Goal: Information Seeking & Learning: Learn about a topic

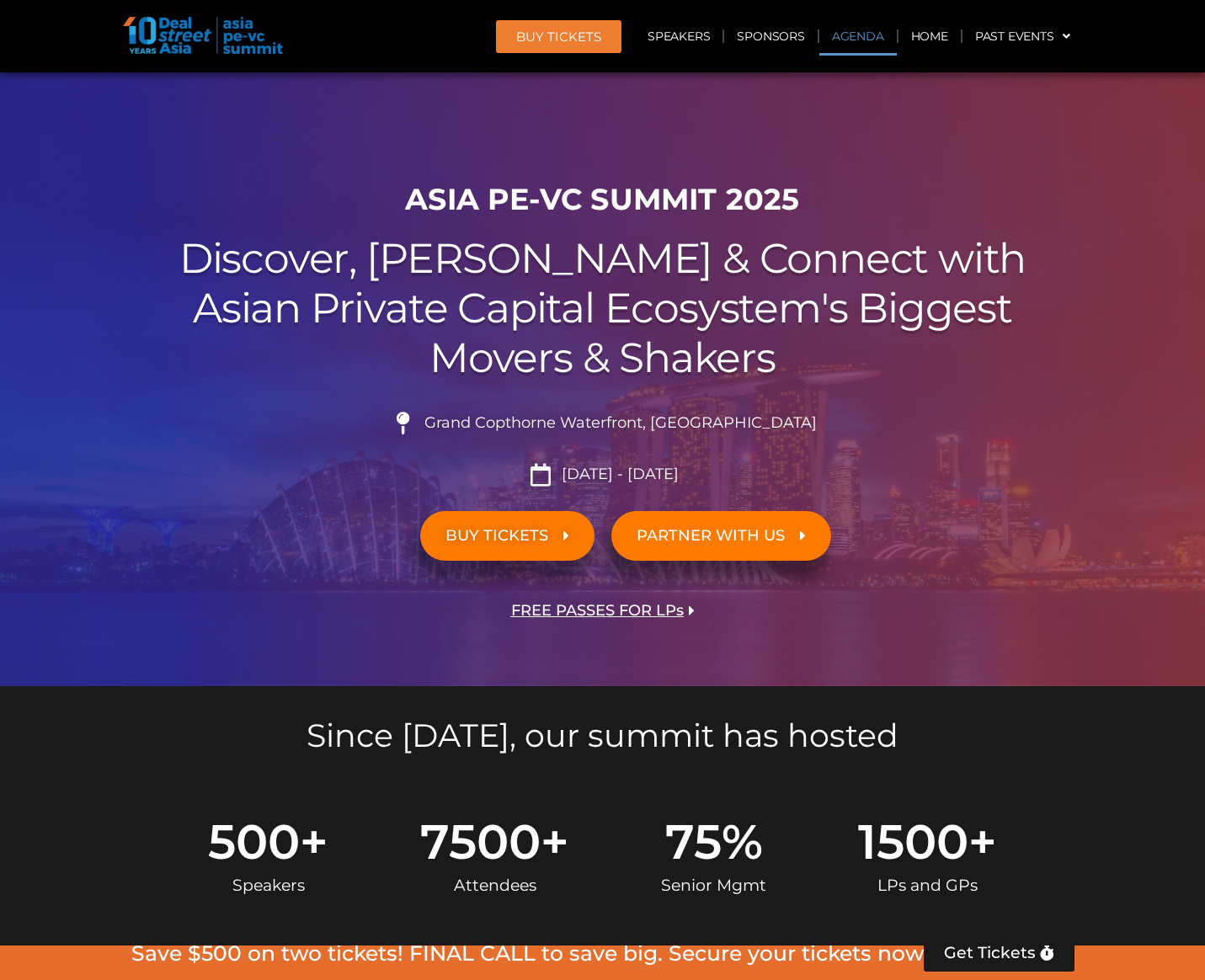
click at [868, 27] on link "Agenda" at bounding box center [858, 36] width 78 height 39
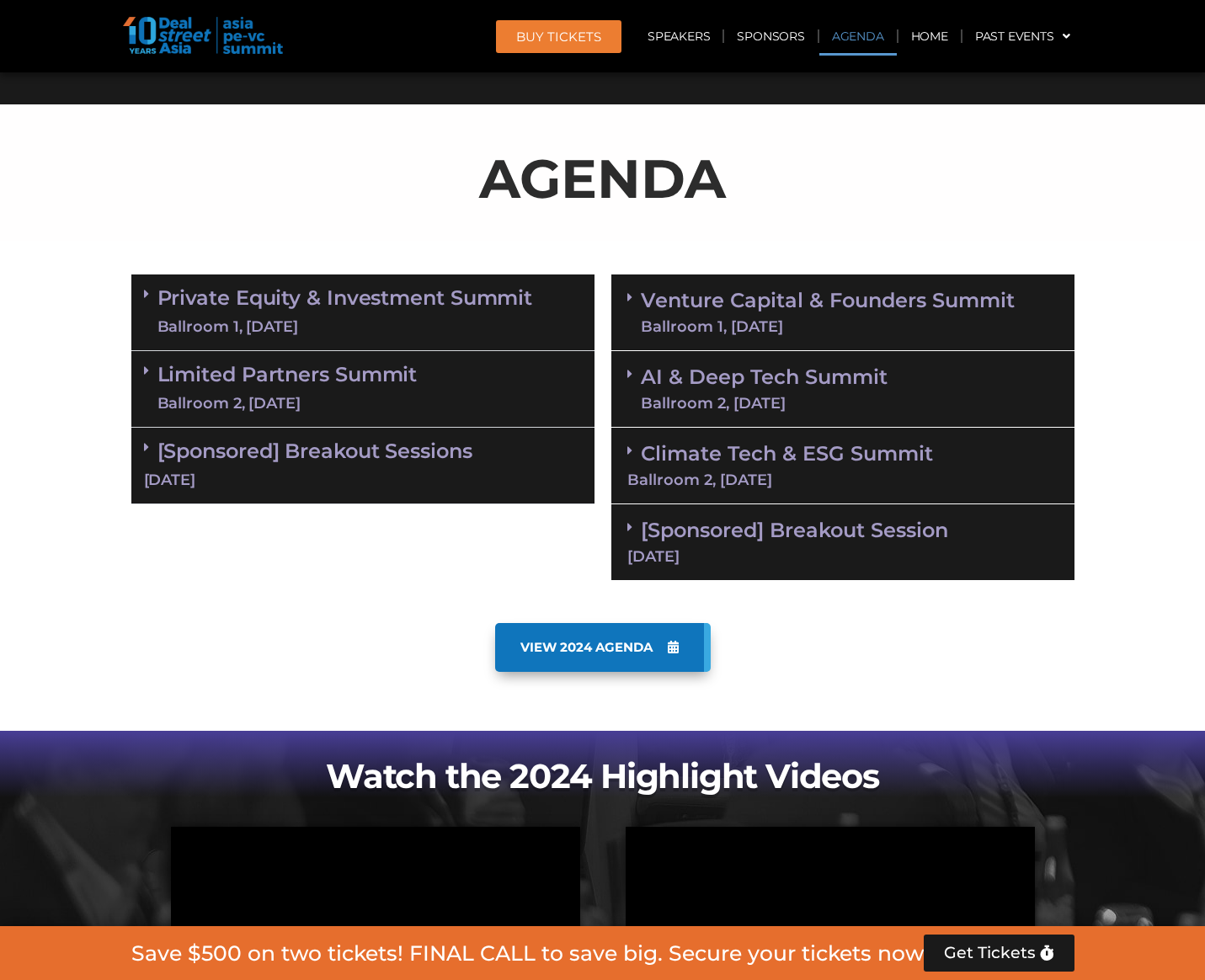
scroll to position [881, 0]
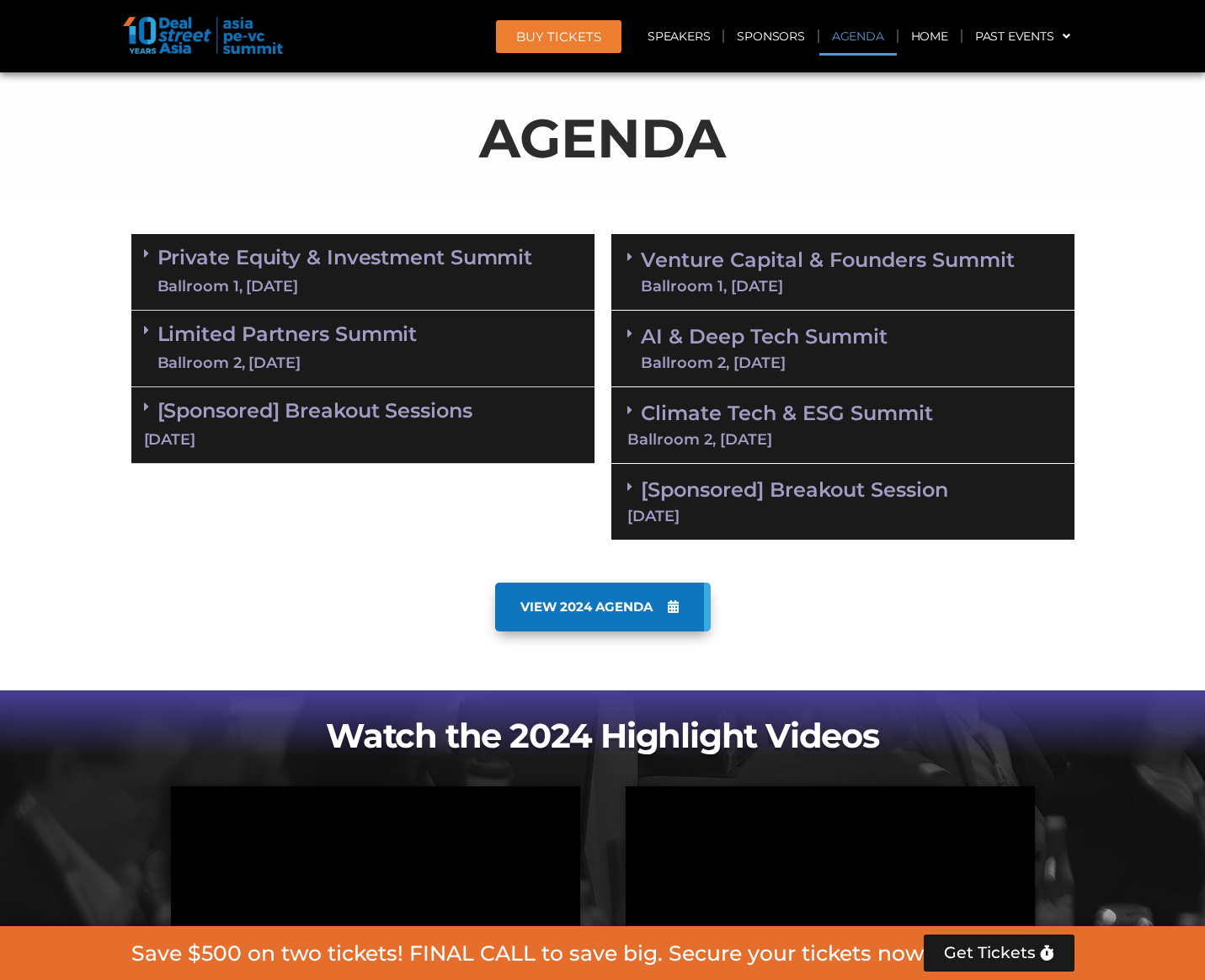
drag, startPoint x: 372, startPoint y: 267, endPoint x: 372, endPoint y: 298, distance: 31.0
click at [372, 269] on link "Private Equity & Investment Summit Ballroom 1, [DATE]" at bounding box center [345, 272] width 375 height 51
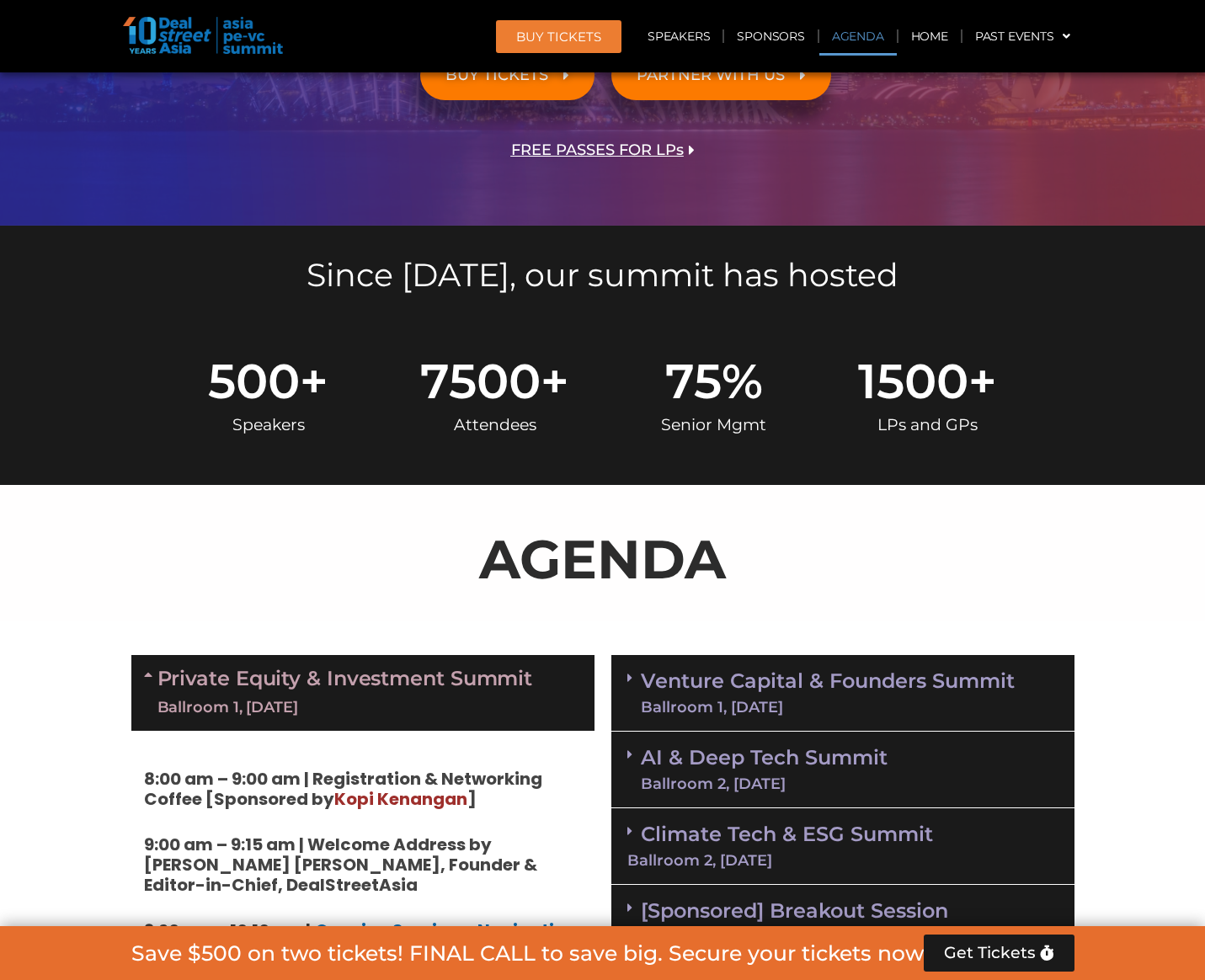
scroll to position [713, 0]
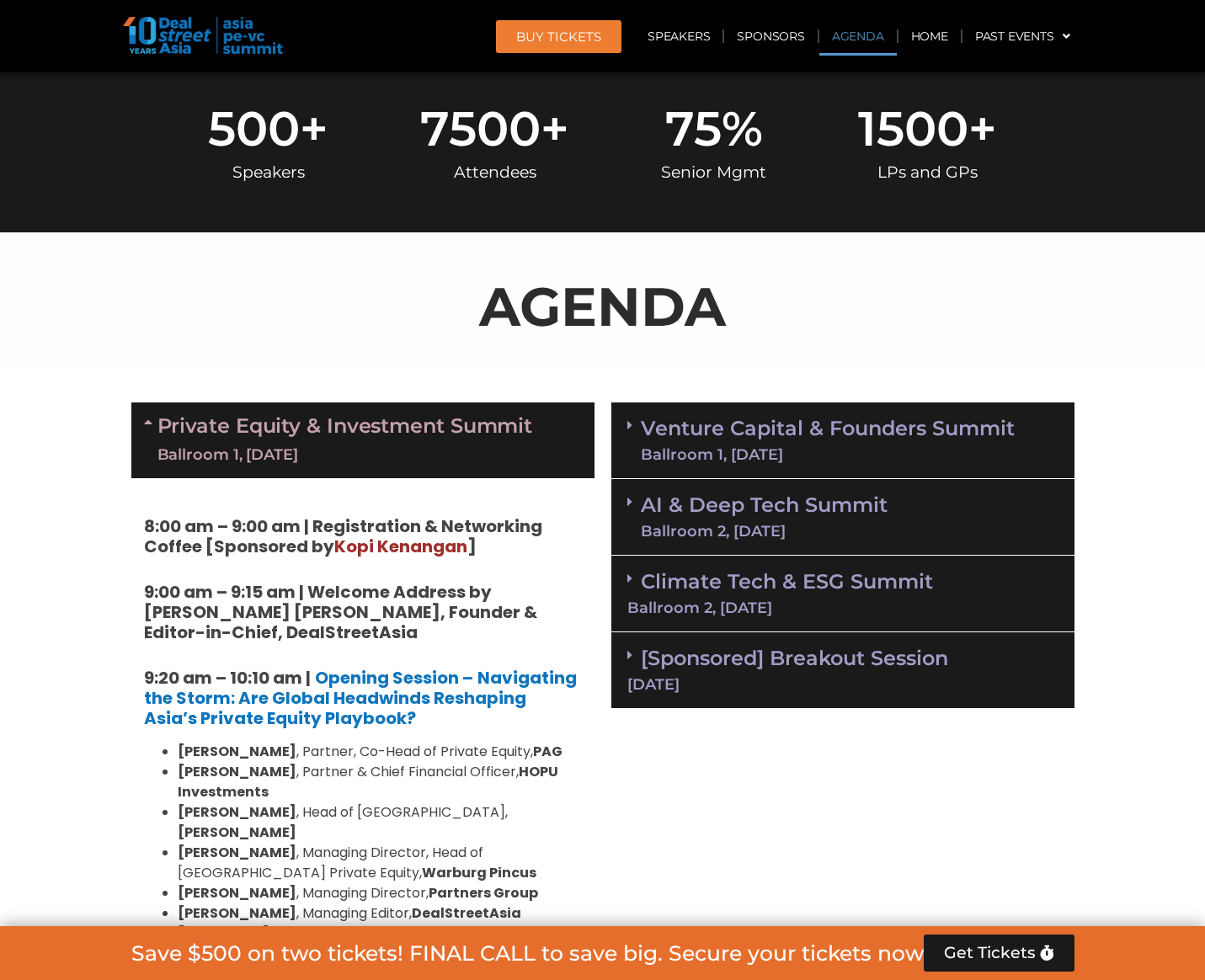
click at [326, 431] on link "Private Equity & Investment Summit Ballroom 1, [DATE]" at bounding box center [345, 440] width 375 height 51
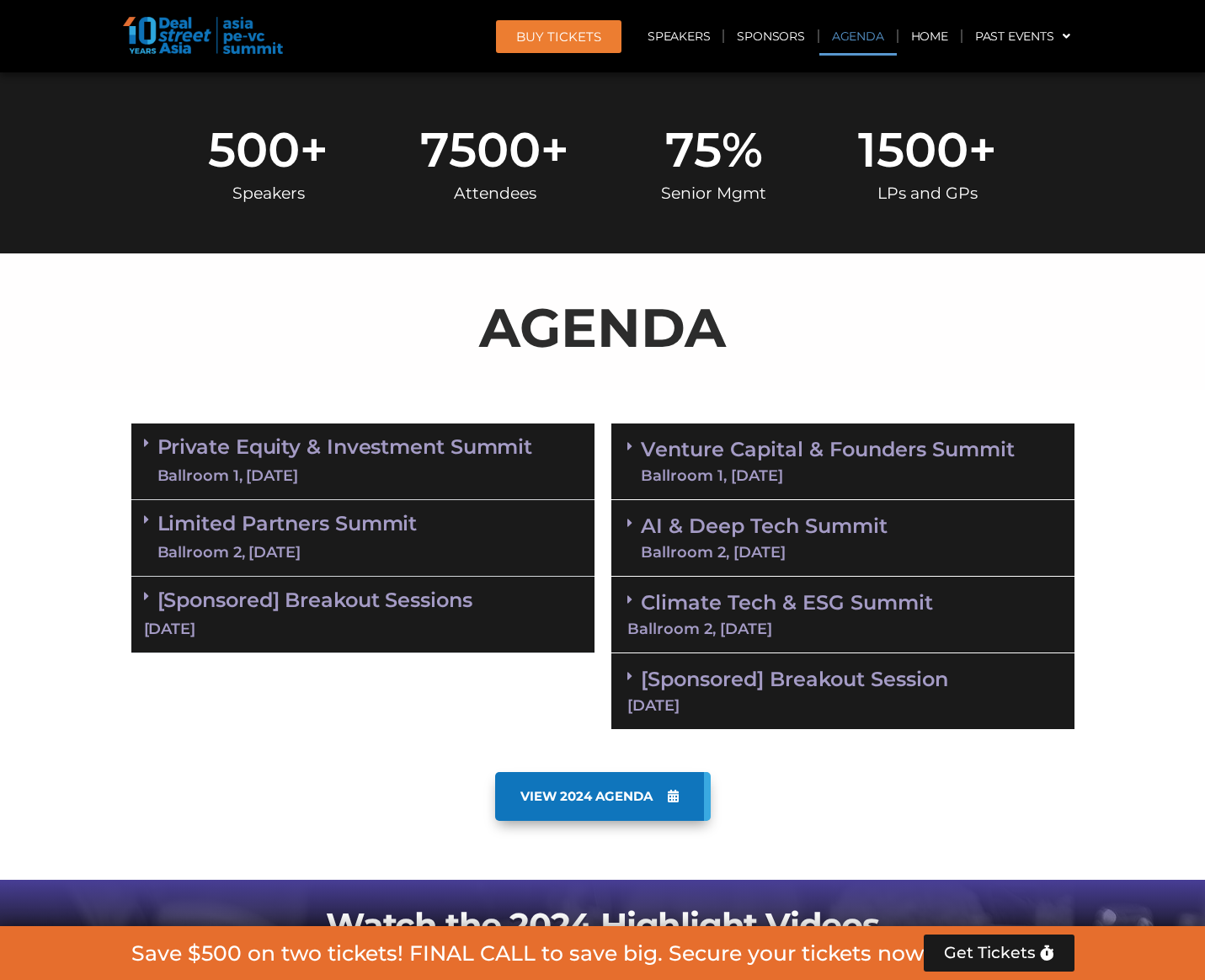
scroll to position [0, 0]
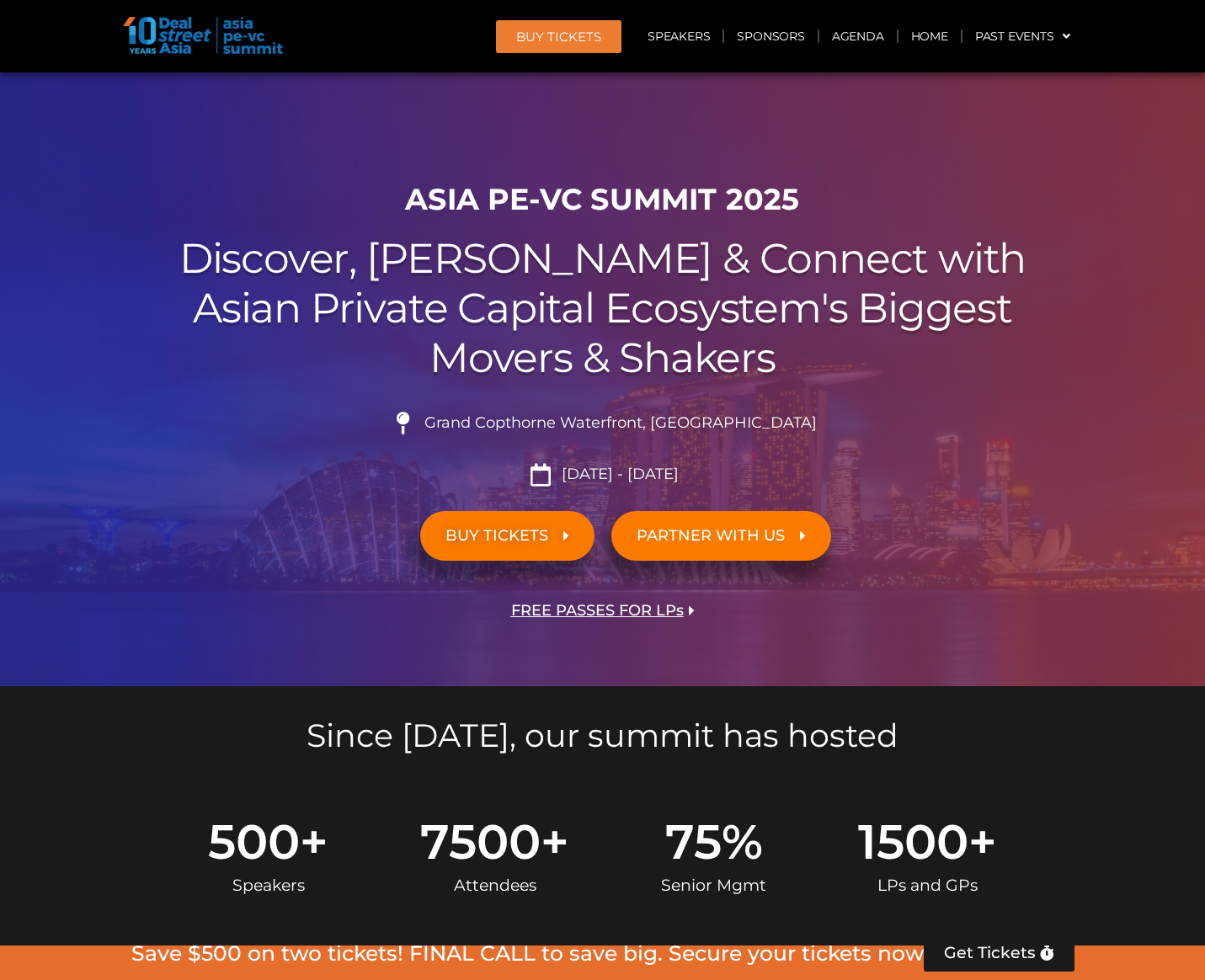
drag, startPoint x: 695, startPoint y: 385, endPoint x: 305, endPoint y: 25, distance: 530.8
click at [266, 44] on img at bounding box center [202, 35] width 159 height 37
click at [851, 37] on link "Agenda" at bounding box center [858, 36] width 78 height 39
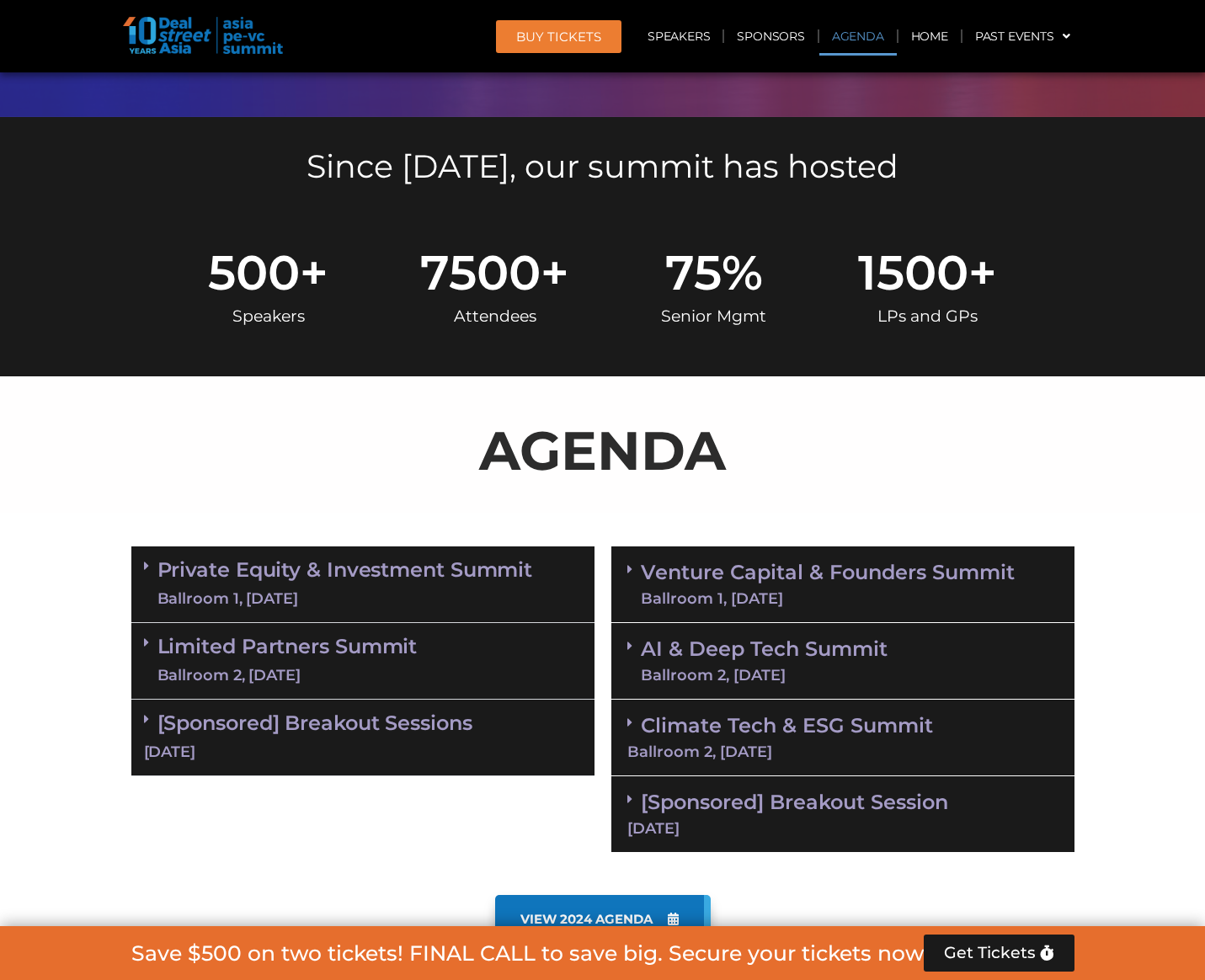
scroll to position [881, 0]
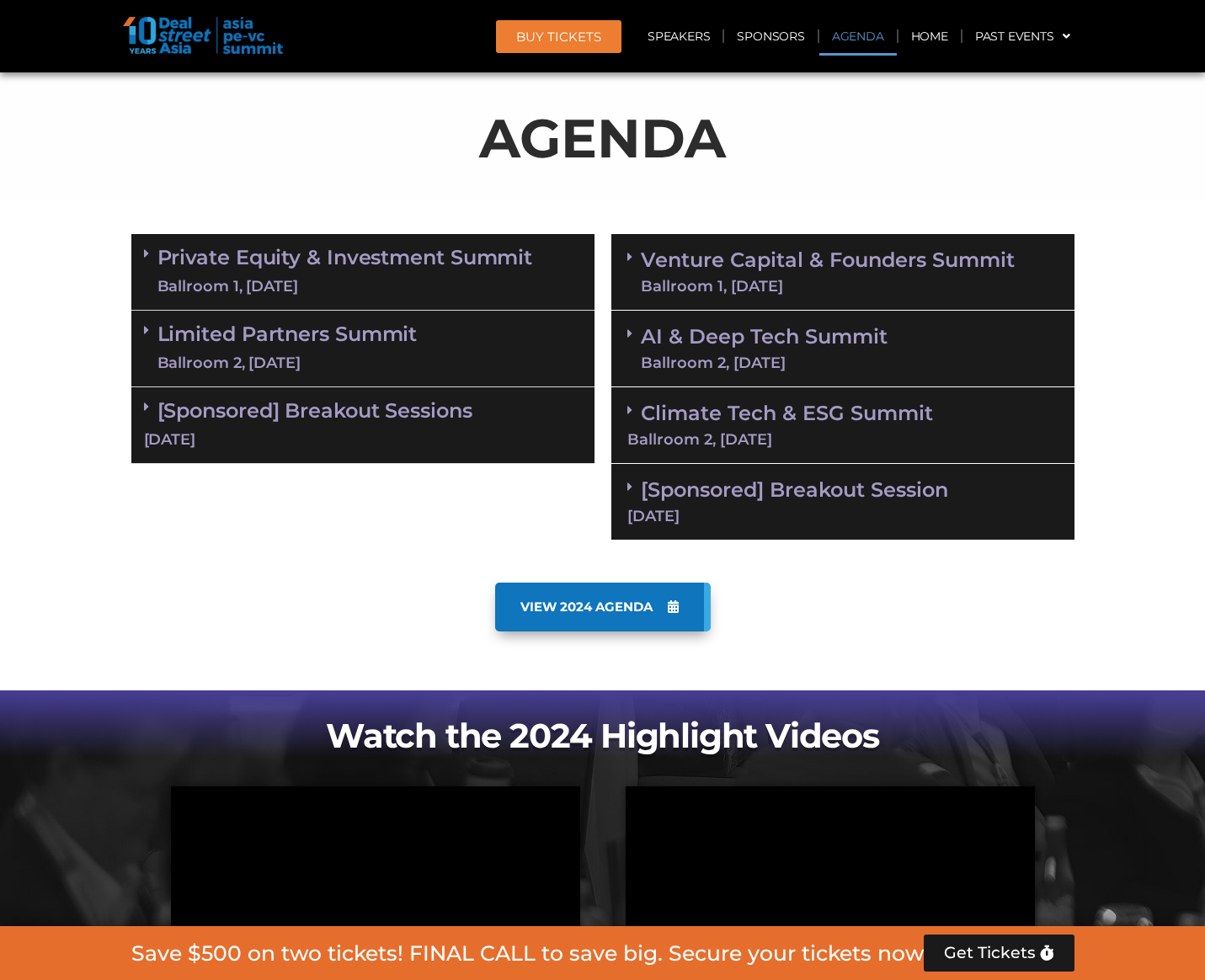
drag, startPoint x: 1072, startPoint y: 700, endPoint x: 1048, endPoint y: 695, distance: 24.5
click at [1072, 700] on div "Watch the 2024 Highlight Videos" at bounding box center [602, 865] width 960 height 351
click at [738, 506] on div "[Sponsored] Breakout Session [DATE]" at bounding box center [843, 502] width 463 height 77
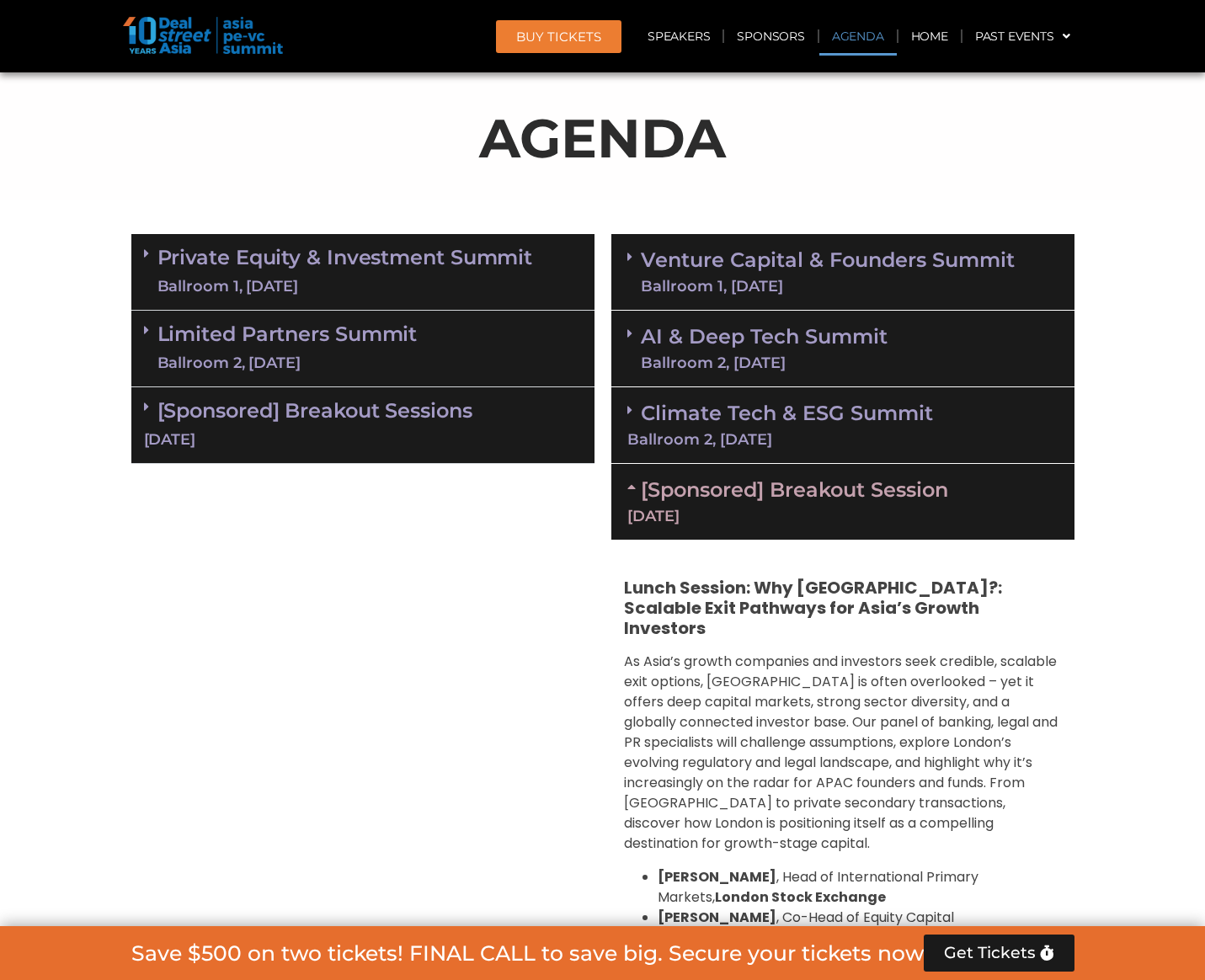
click at [718, 433] on div "Ballroom 2, [DATE]" at bounding box center [842, 439] width 431 height 16
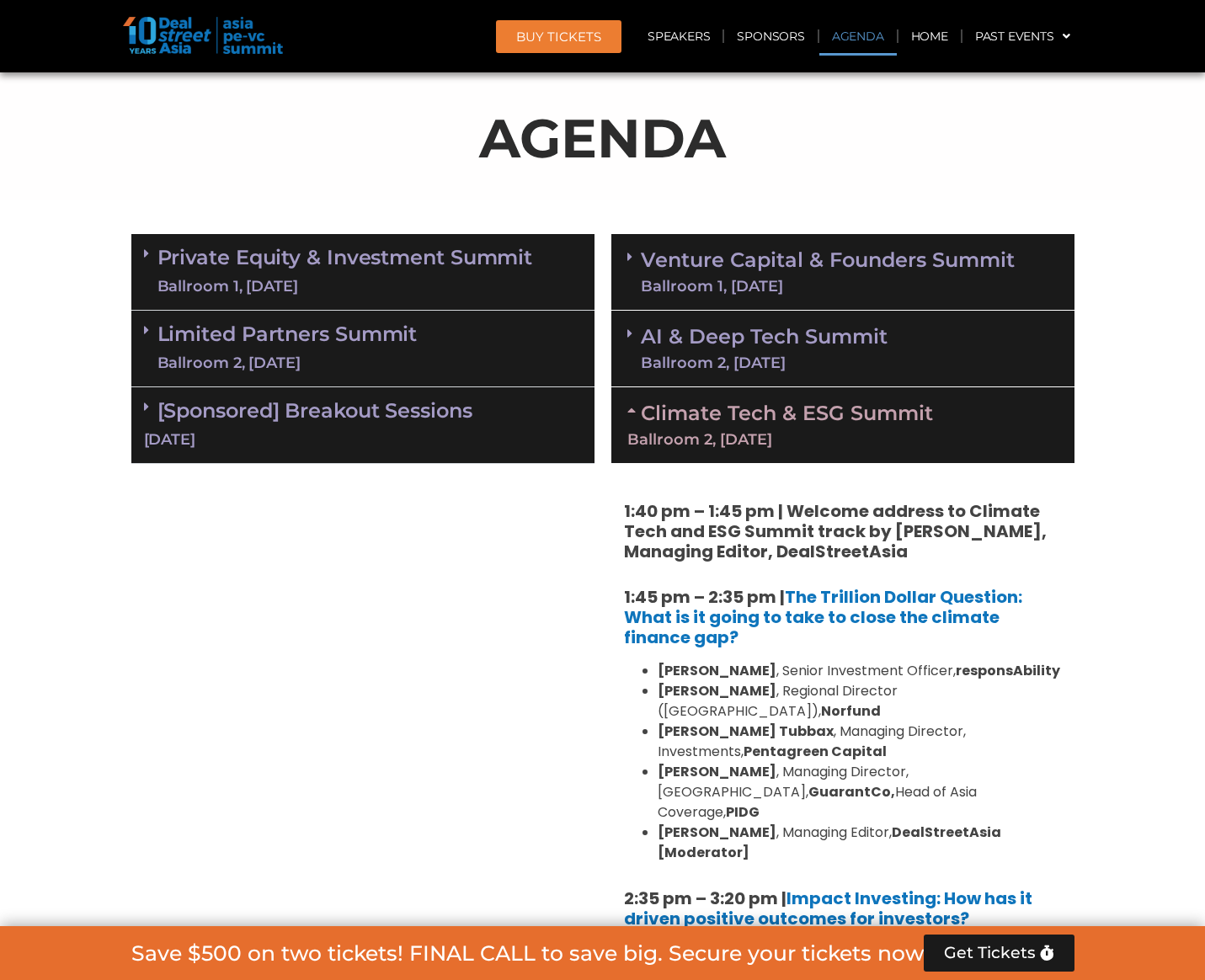
click at [717, 356] on div "Ballroom 2, [DATE]" at bounding box center [764, 363] width 247 height 16
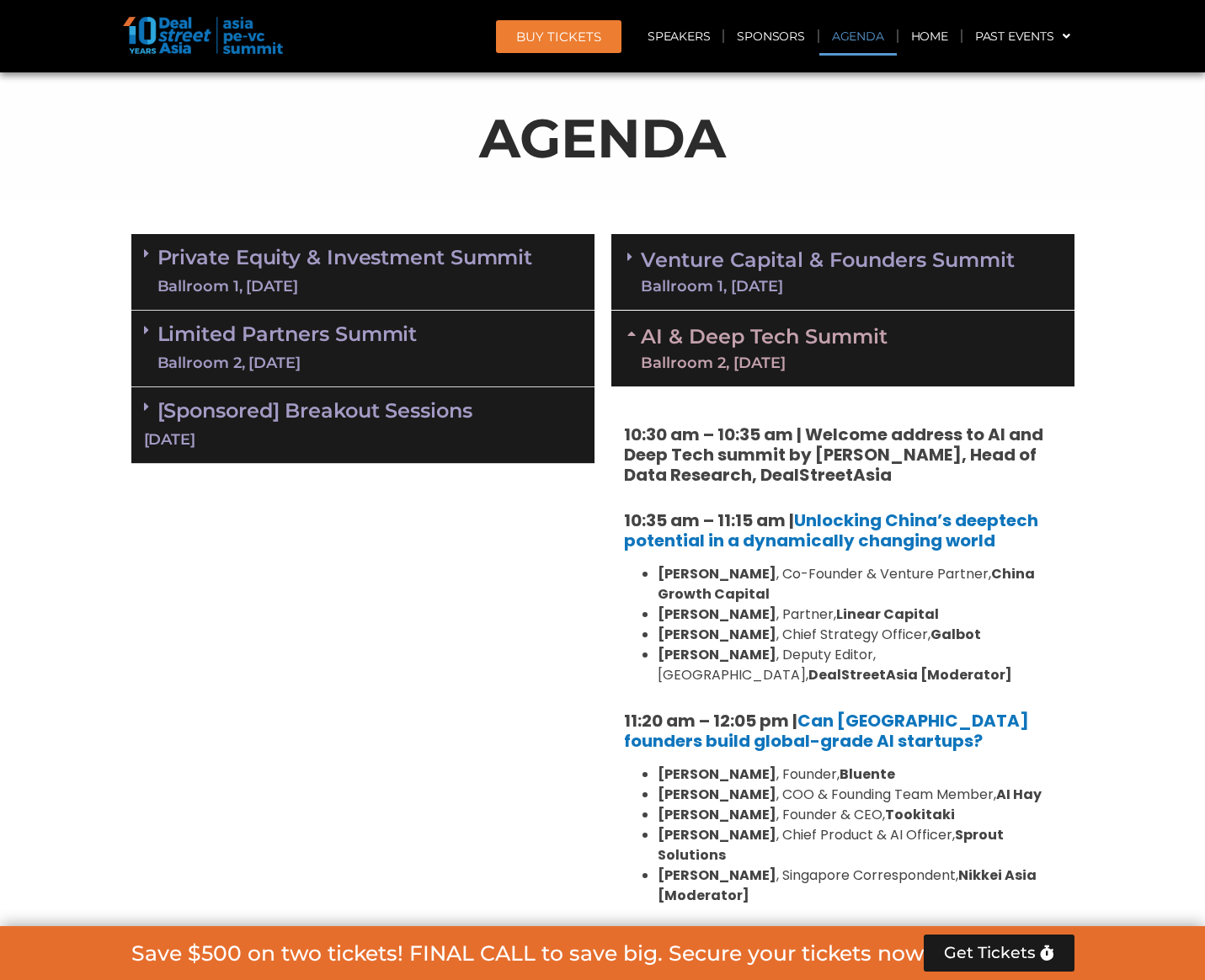
click at [732, 276] on link "Venture Capital & Founders​ Summit Ballroom 1, [DATE]" at bounding box center [828, 271] width 373 height 44
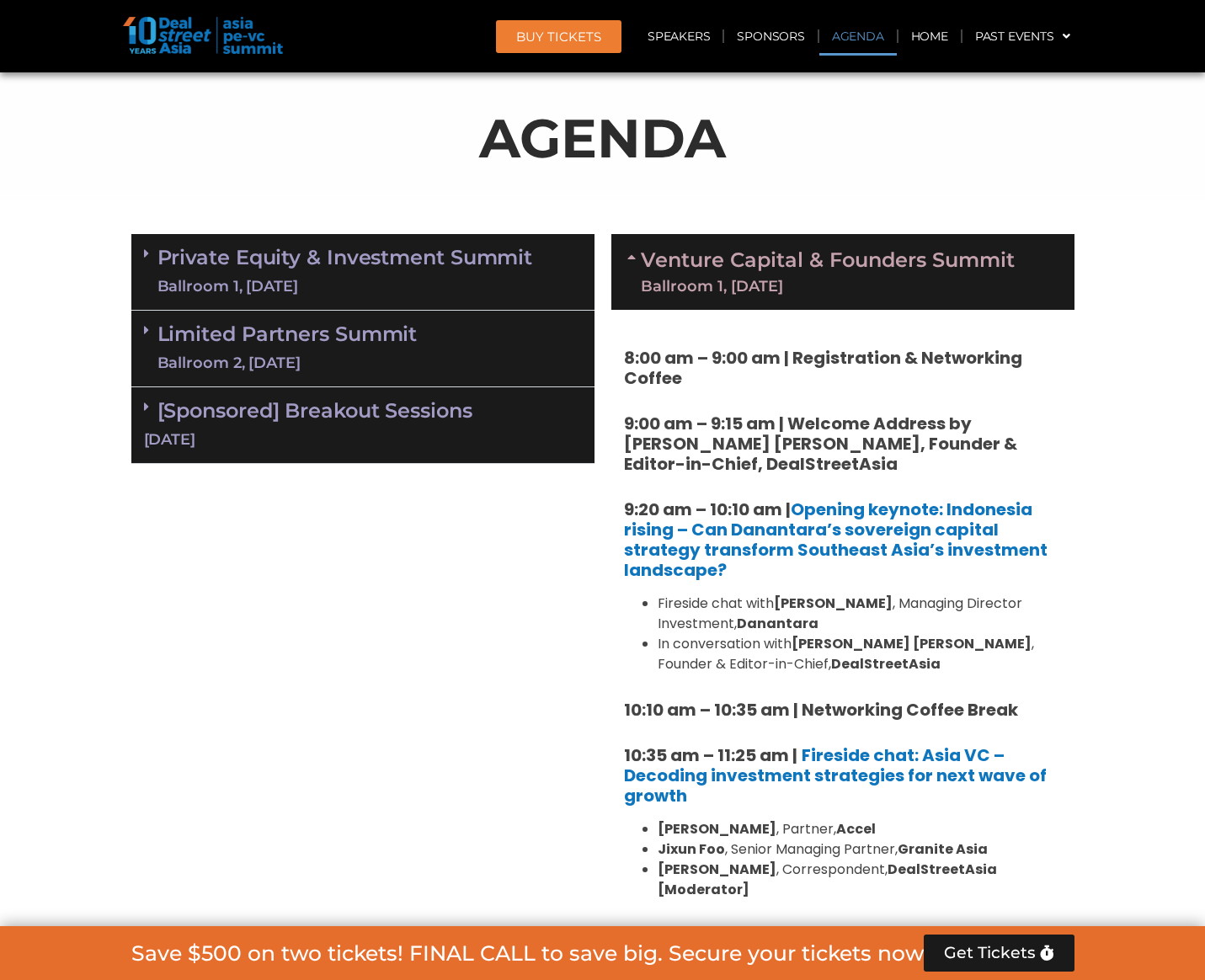
click at [358, 254] on link "Private Equity & Investment Summit Ballroom 1, [DATE]" at bounding box center [345, 272] width 375 height 51
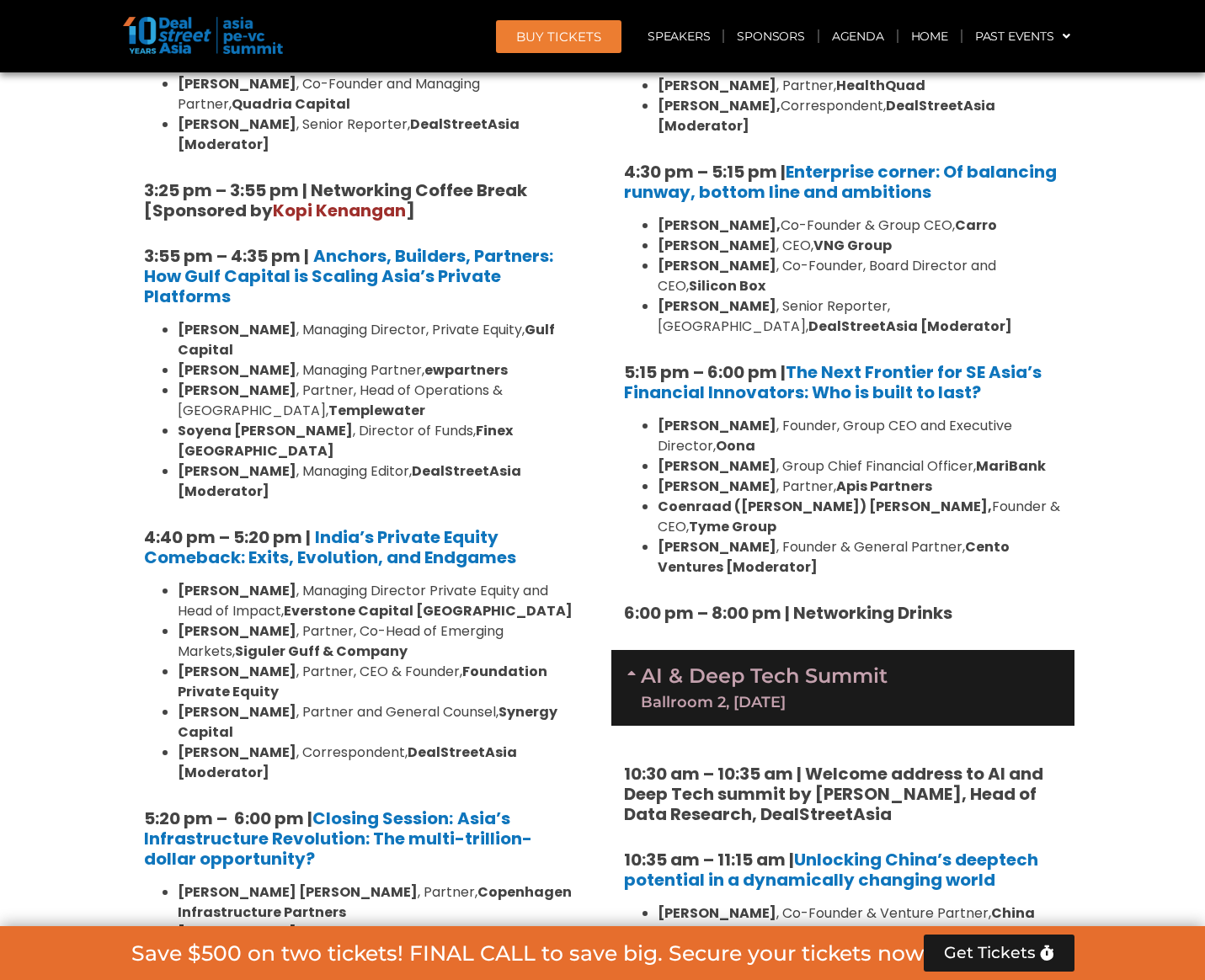
scroll to position [2986, 0]
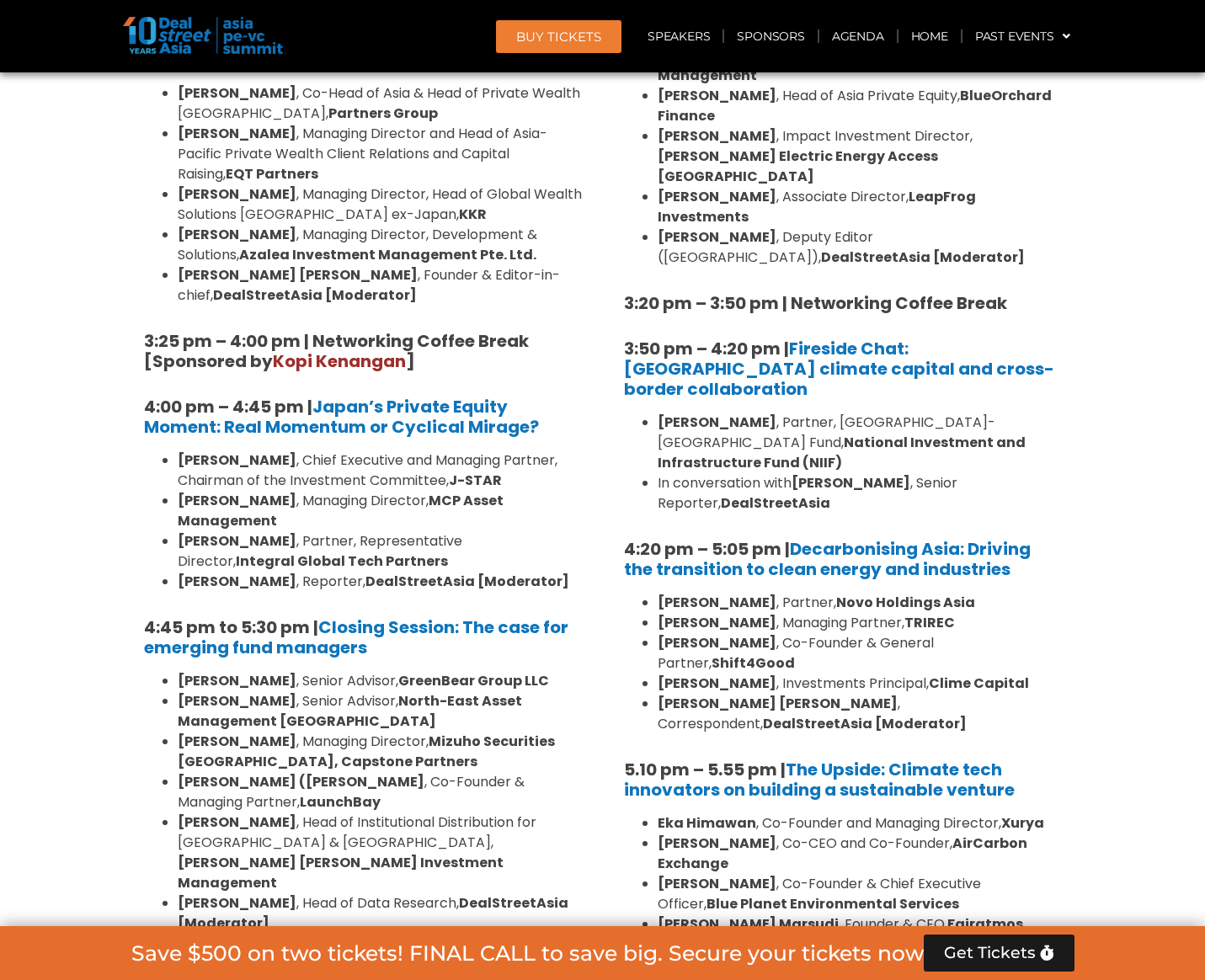
scroll to position [5006, 0]
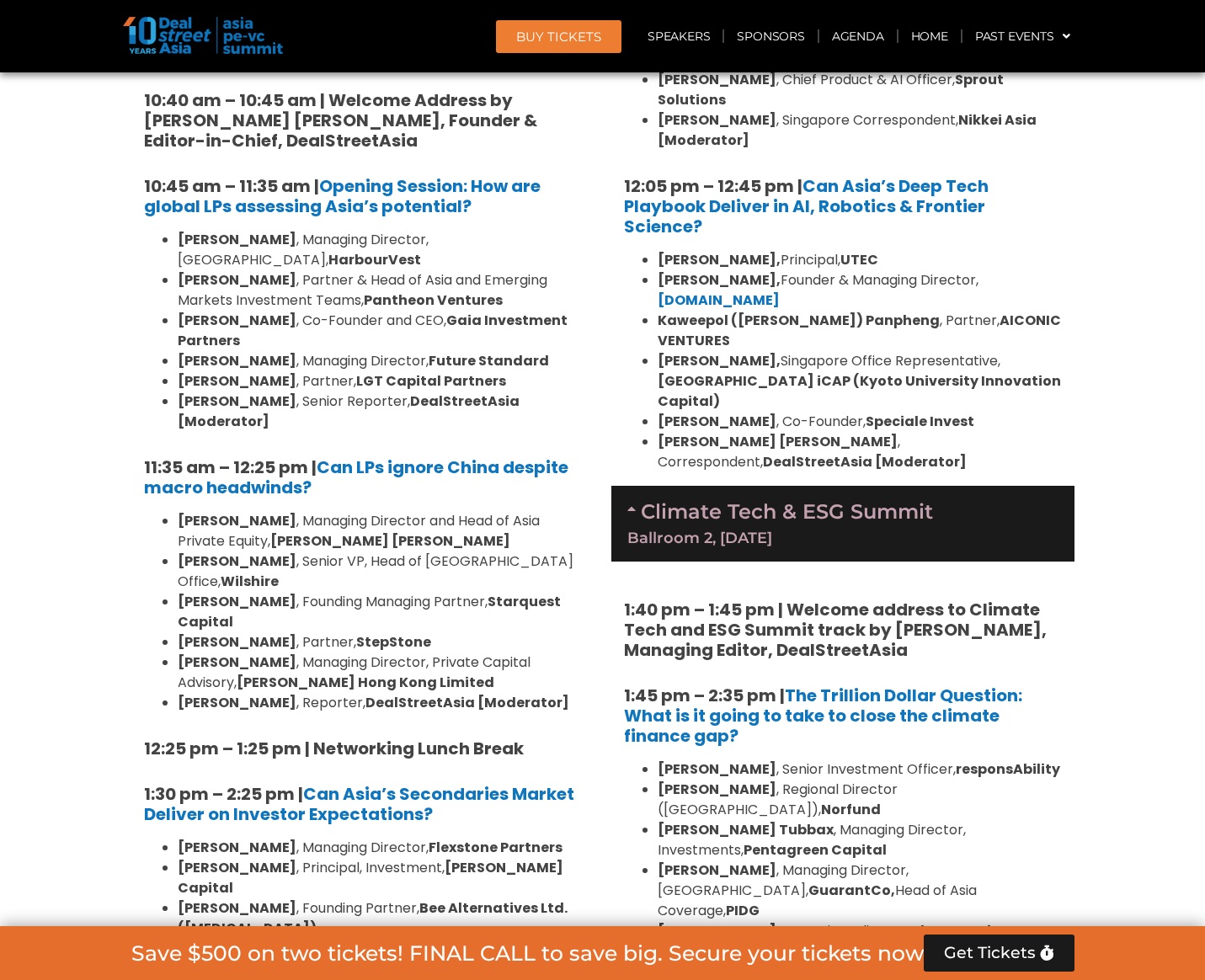
drag, startPoint x: 873, startPoint y: 650, endPoint x: 856, endPoint y: 454, distance: 196.7
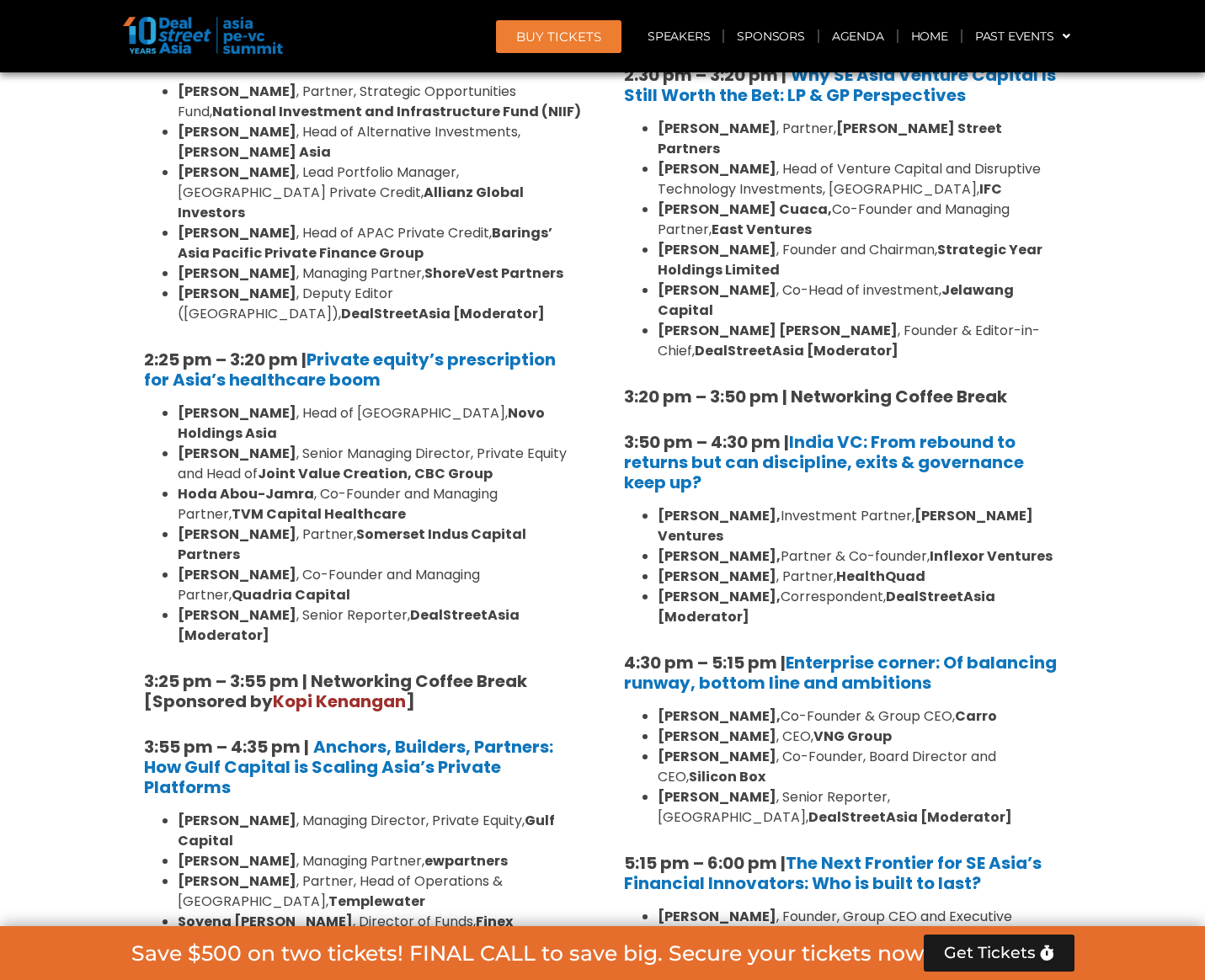
drag, startPoint x: 1079, startPoint y: 596, endPoint x: 1062, endPoint y: 519, distance: 78.9
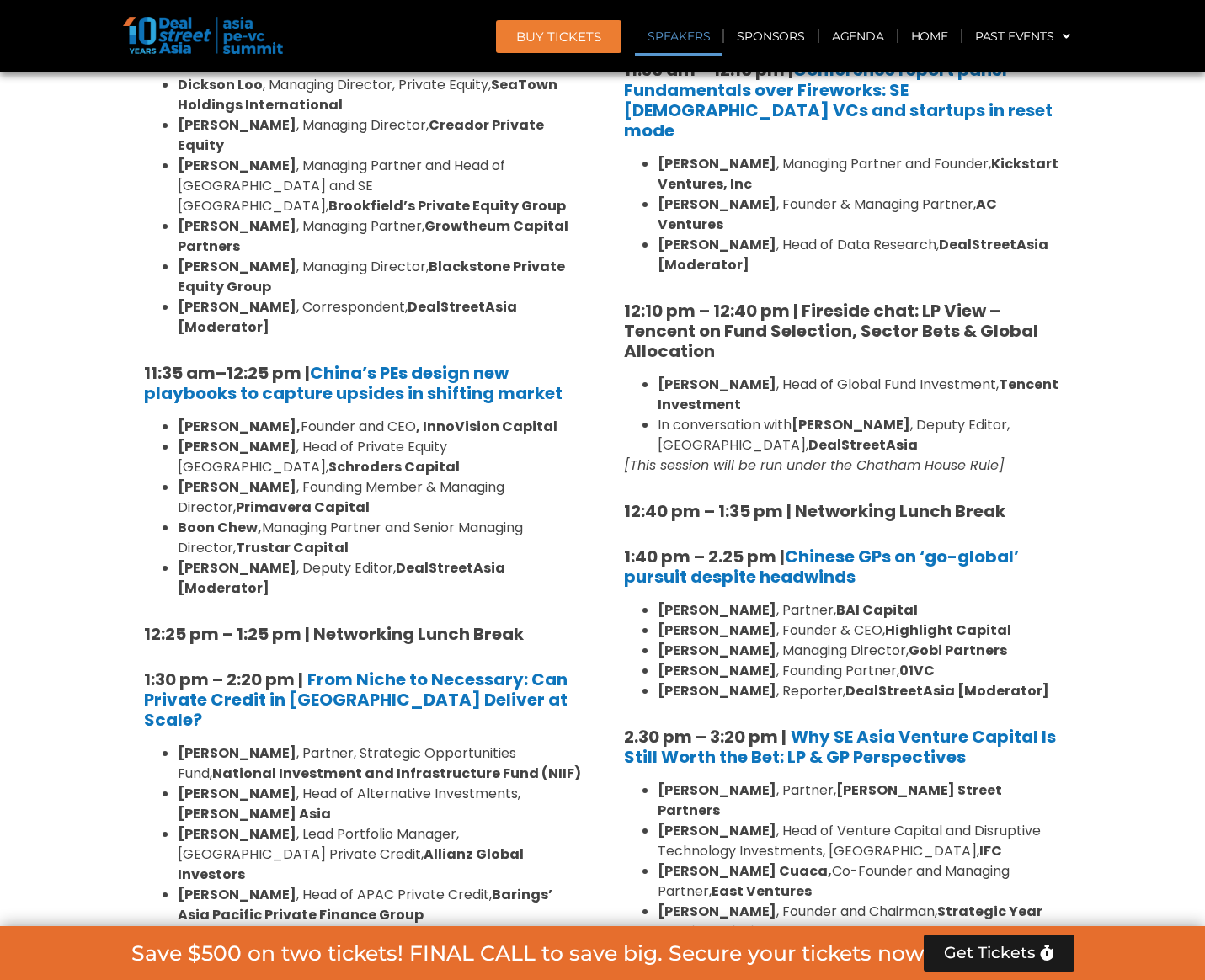
drag, startPoint x: 1136, startPoint y: 650, endPoint x: 1089, endPoint y: 488, distance: 168.7
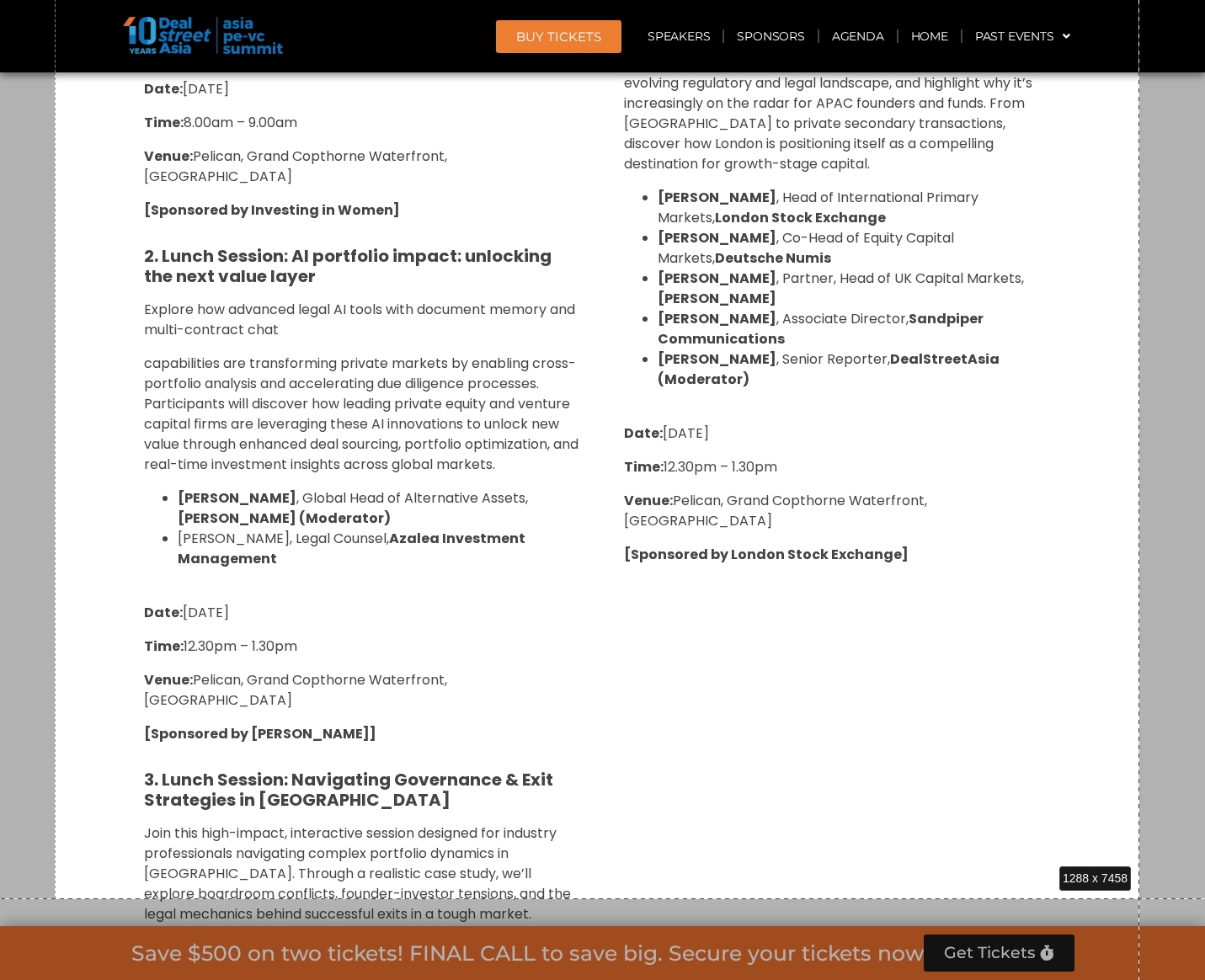
scroll to position [6253, 0]
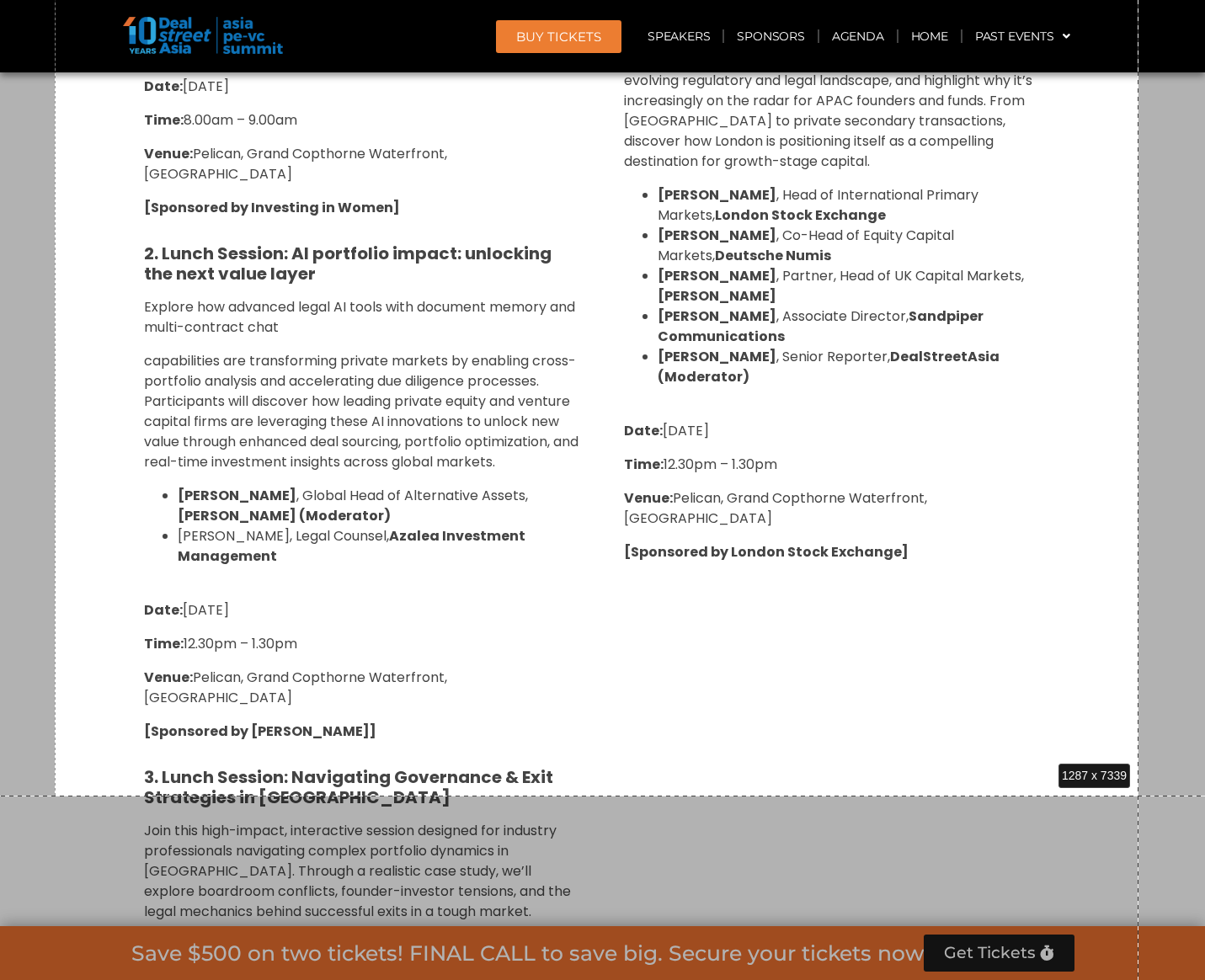
drag, startPoint x: 54, startPoint y: 3, endPoint x: 1138, endPoint y: 795, distance: 1342.5
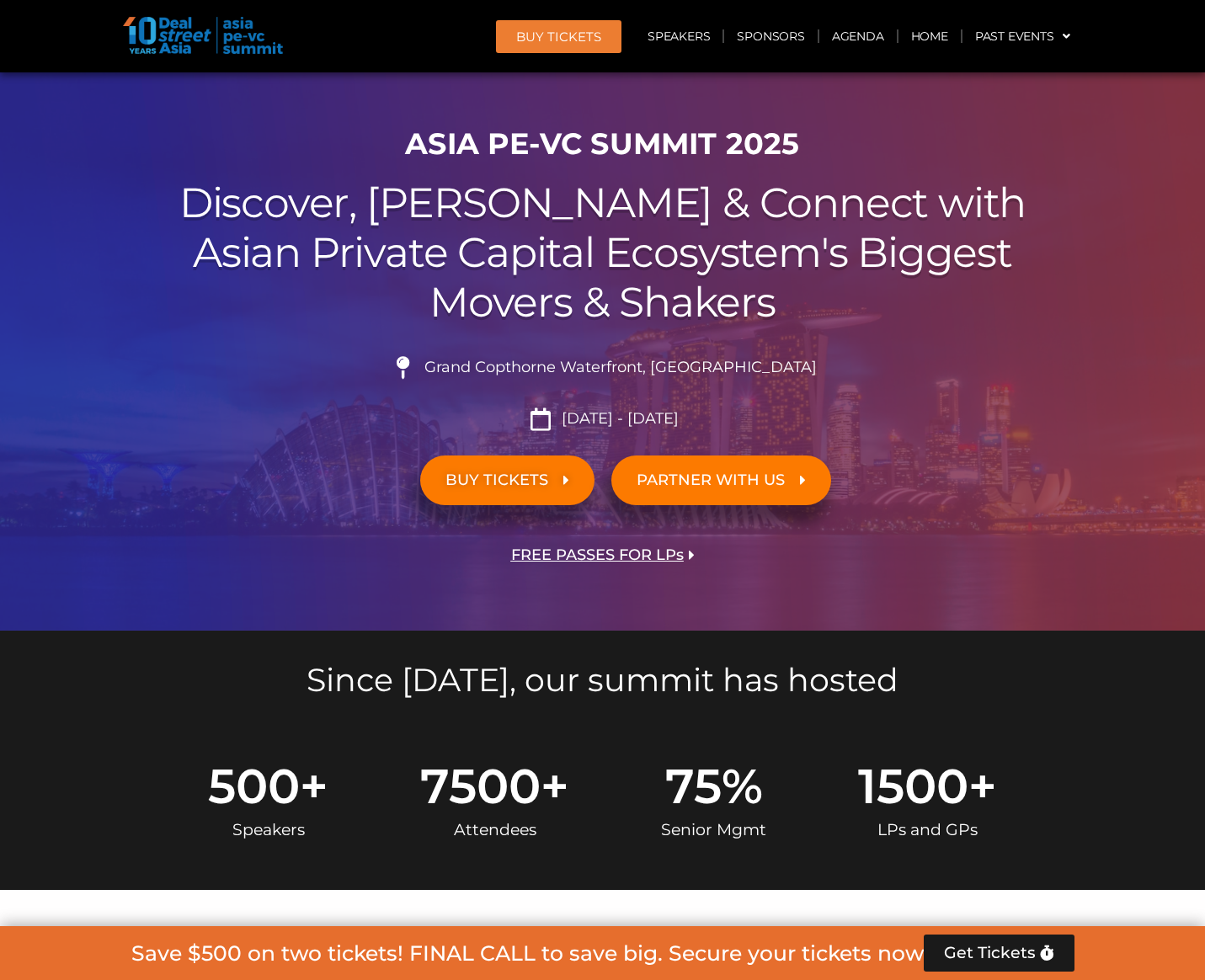
scroll to position [85, 0]
